Goal: Transaction & Acquisition: Purchase product/service

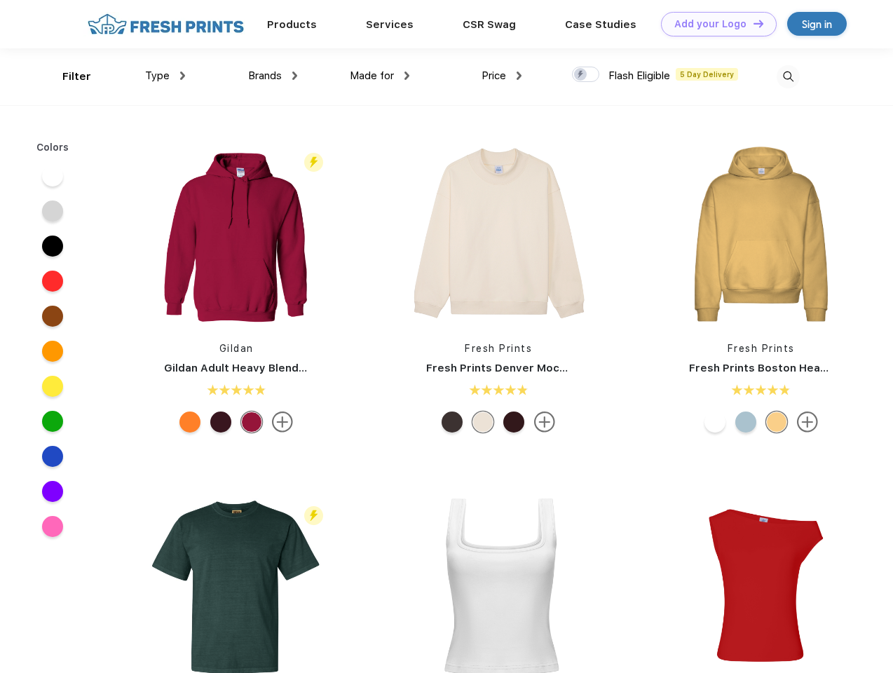
scroll to position [1, 0]
click at [713, 24] on link "Add your Logo Design Tool" at bounding box center [719, 24] width 116 height 25
click at [0, 0] on div "Design Tool" at bounding box center [0, 0] width 0 height 0
click at [752, 23] on link "Add your Logo Design Tool" at bounding box center [719, 24] width 116 height 25
click at [67, 76] on div "Filter" at bounding box center [76, 77] width 29 height 16
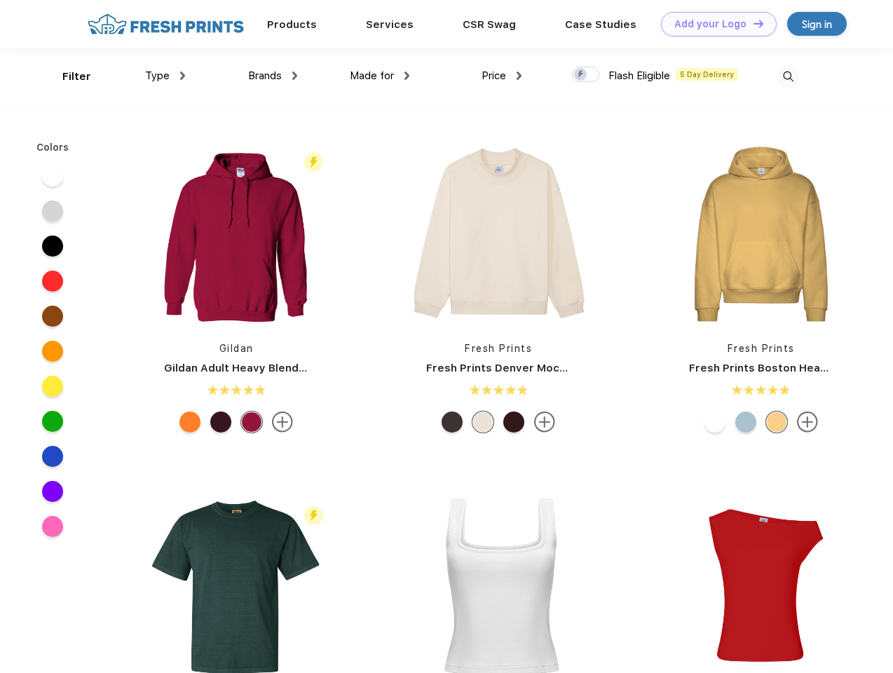
click at [165, 76] on span "Type" at bounding box center [157, 75] width 25 height 13
click at [273, 76] on span "Brands" at bounding box center [265, 75] width 34 height 13
click at [380, 76] on span "Made for" at bounding box center [372, 75] width 44 height 13
click at [502, 76] on span "Price" at bounding box center [493, 75] width 25 height 13
click at [586, 75] on div at bounding box center [585, 74] width 27 height 15
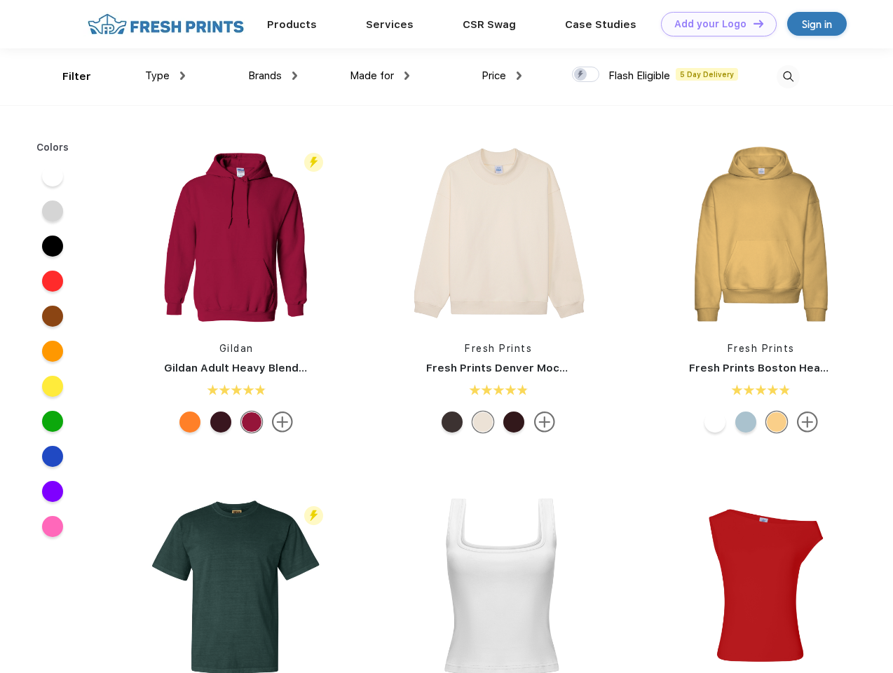
click at [581, 75] on input "checkbox" at bounding box center [576, 70] width 9 height 9
click at [788, 76] on img at bounding box center [787, 76] width 23 height 23
